Goal: Task Accomplishment & Management: Manage account settings

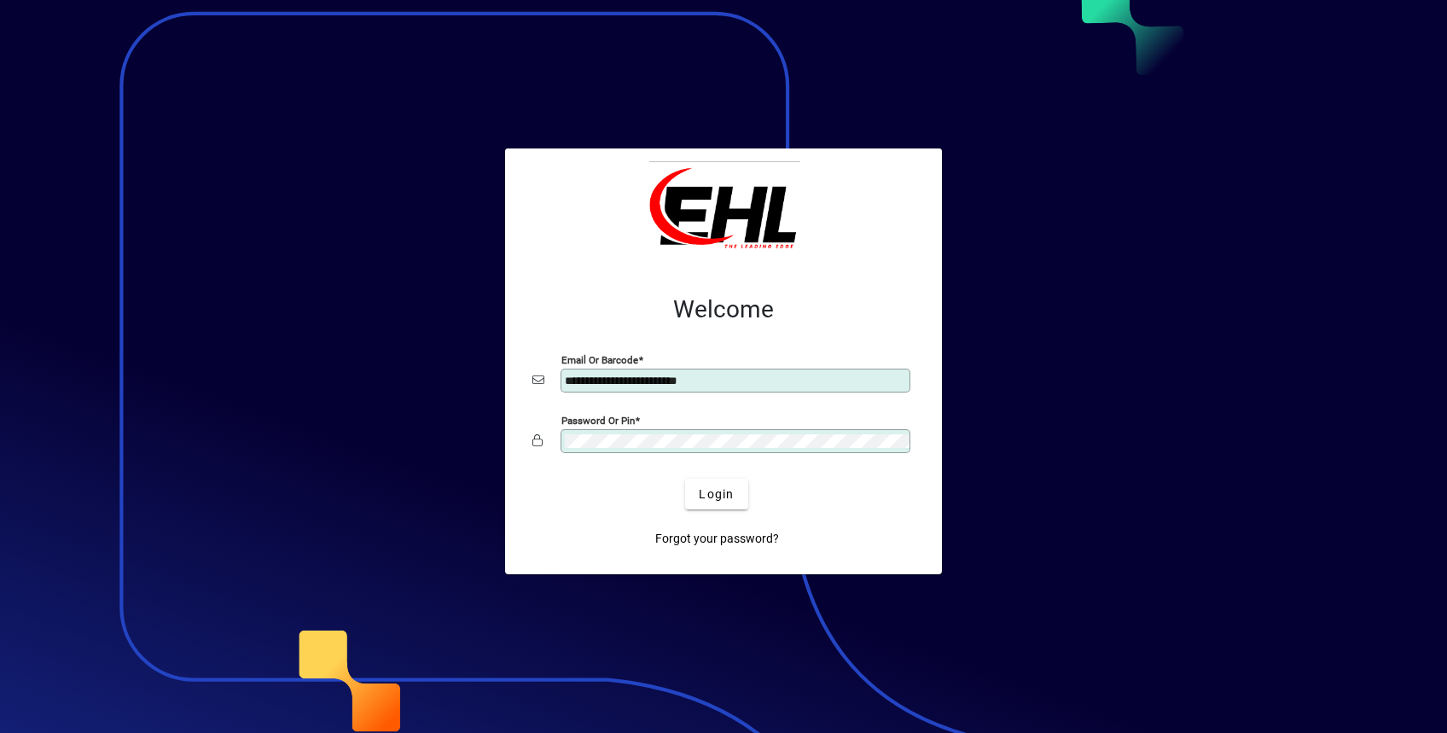
drag, startPoint x: 1229, startPoint y: 543, endPoint x: 937, endPoint y: 582, distance: 294.3
click at [1229, 542] on div at bounding box center [723, 366] width 1447 height 733
drag, startPoint x: 717, startPoint y: 498, endPoint x: 727, endPoint y: 515, distance: 19.9
click at [717, 498] on span "Login" at bounding box center [716, 494] width 35 height 18
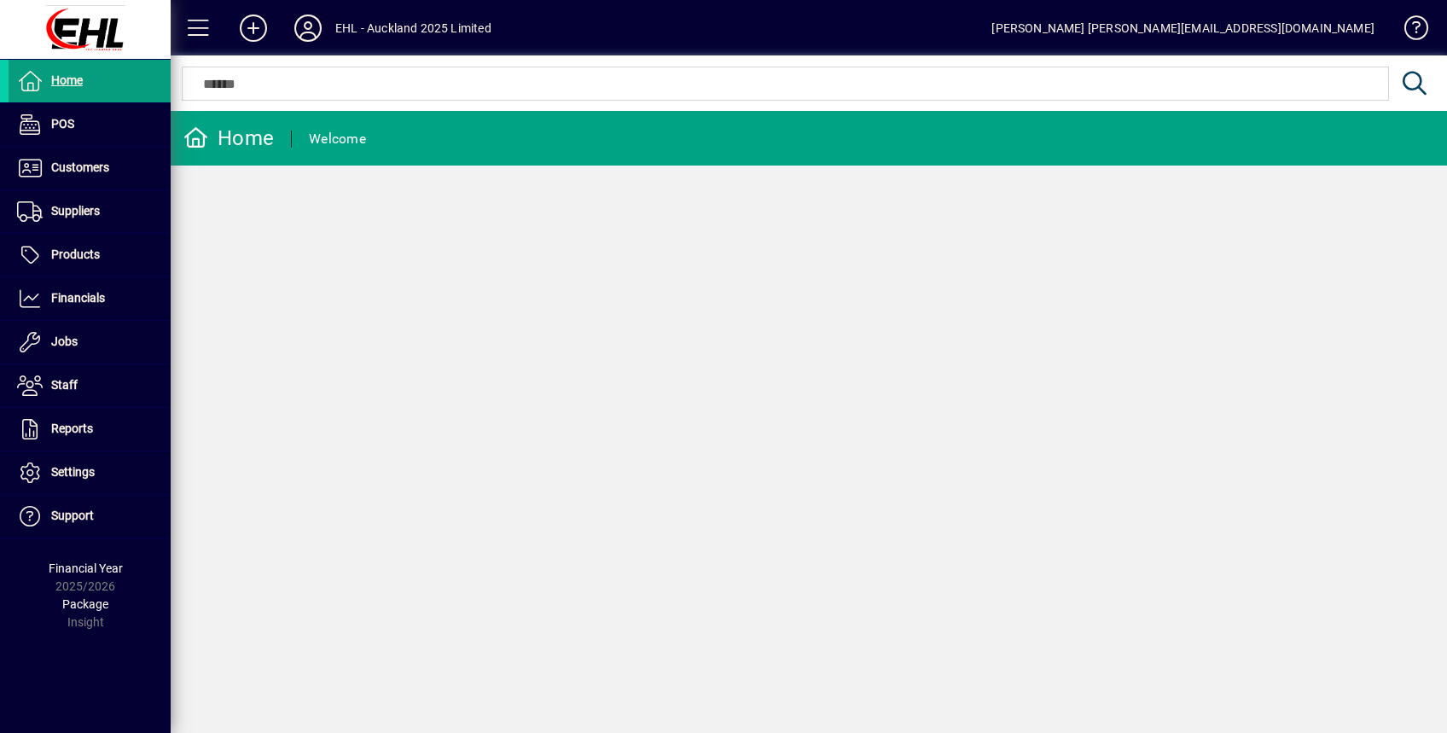
click at [301, 34] on icon at bounding box center [308, 28] width 34 height 27
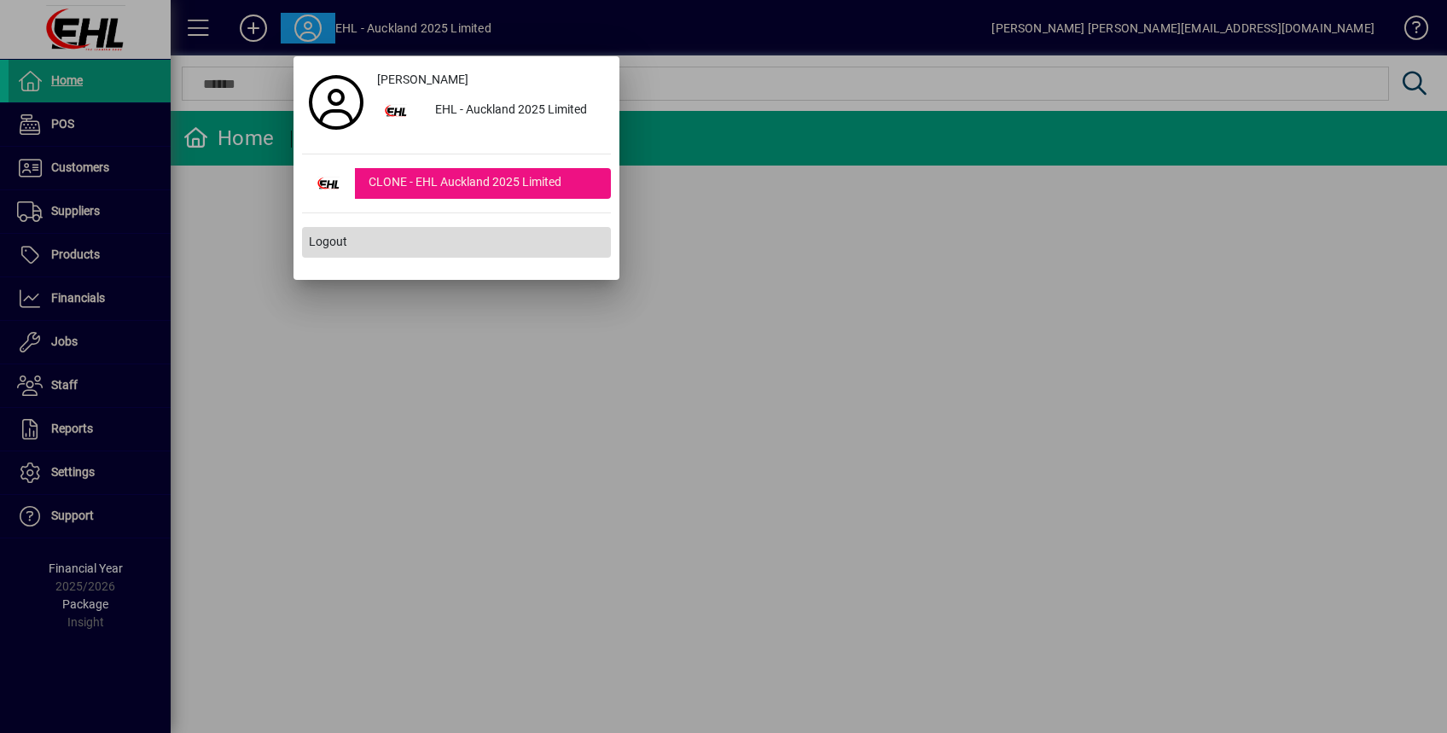
drag, startPoint x: 318, startPoint y: 246, endPoint x: 321, endPoint y: 256, distance: 10.6
click at [320, 247] on span "Logout" at bounding box center [328, 242] width 38 height 18
